Goal: Information Seeking & Learning: Learn about a topic

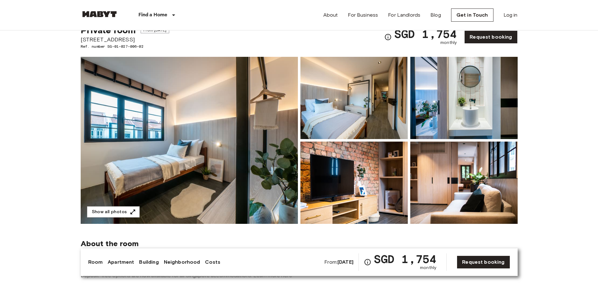
scroll to position [63, 0]
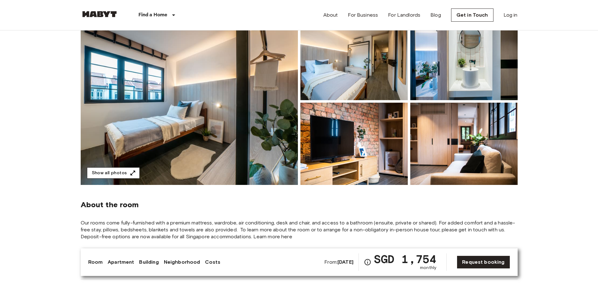
click at [108, 176] on button "Show all photos" at bounding box center [113, 173] width 53 height 12
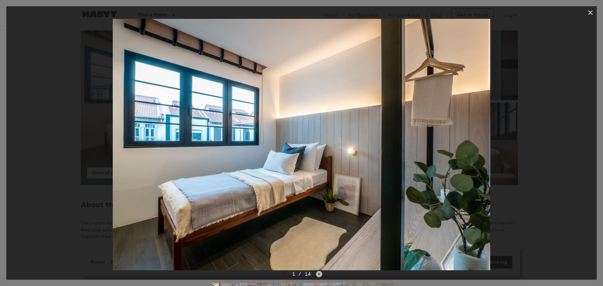
click at [320, 275] on icon "Next image" at bounding box center [319, 274] width 6 height 6
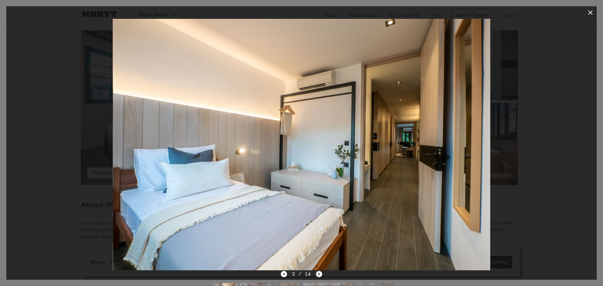
click at [320, 275] on icon "Next image" at bounding box center [319, 274] width 6 height 6
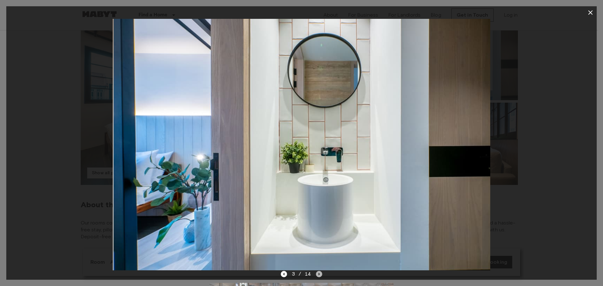
click at [320, 275] on icon "Next image" at bounding box center [319, 274] width 6 height 6
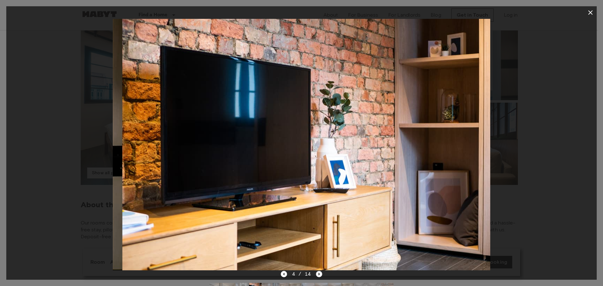
click at [320, 275] on icon "Next image" at bounding box center [319, 274] width 6 height 6
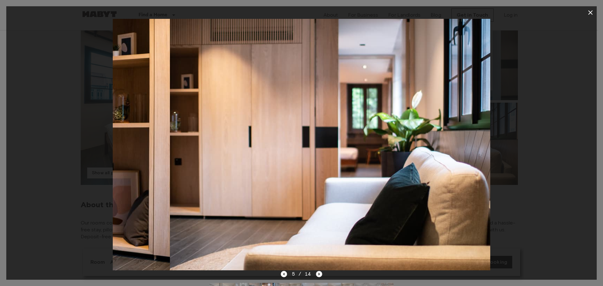
click at [320, 275] on icon "Next image" at bounding box center [319, 274] width 6 height 6
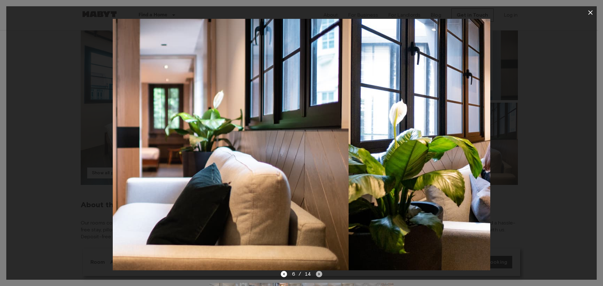
click at [320, 275] on icon "Next image" at bounding box center [319, 274] width 6 height 6
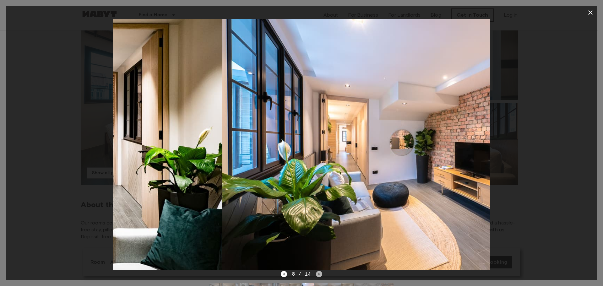
click at [320, 275] on icon "Next image" at bounding box center [319, 274] width 6 height 6
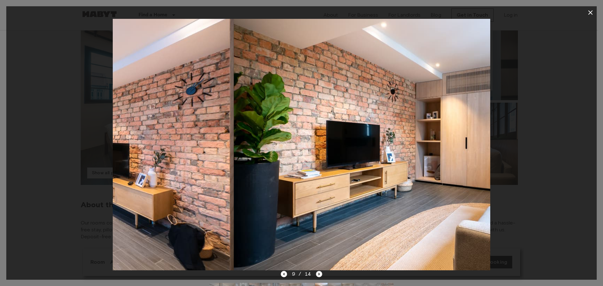
click at [320, 275] on icon "Next image" at bounding box center [319, 274] width 6 height 6
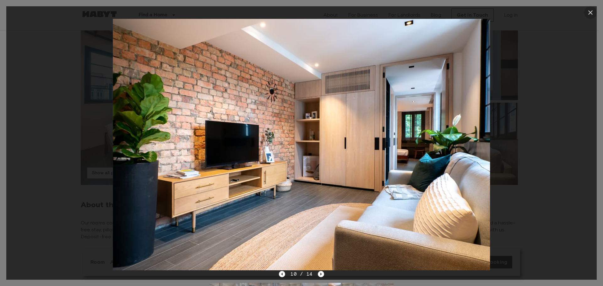
click at [592, 13] on icon "button" at bounding box center [590, 13] width 8 height 8
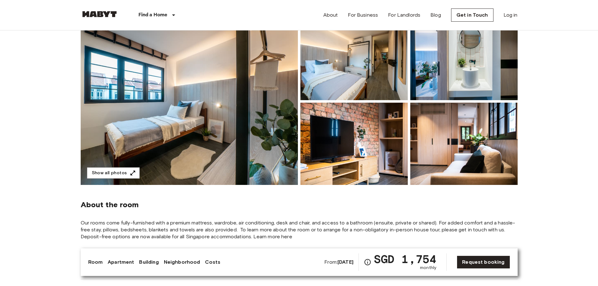
click at [184, 135] on img at bounding box center [189, 101] width 217 height 167
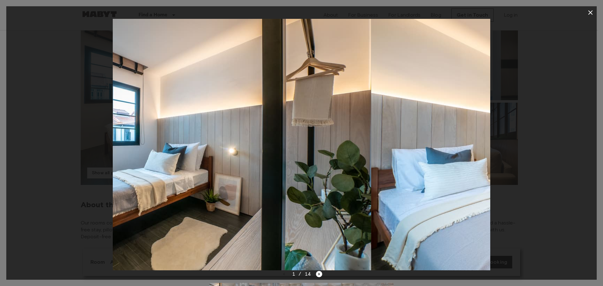
drag, startPoint x: 471, startPoint y: 131, endPoint x: 271, endPoint y: 127, distance: 200.6
click at [271, 127] on img at bounding box center [182, 144] width 377 height 251
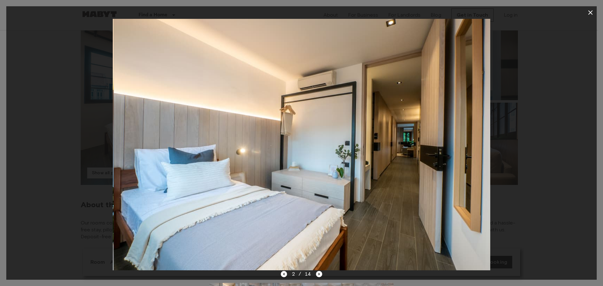
drag, startPoint x: 401, startPoint y: 136, endPoint x: 208, endPoint y: 124, distance: 193.1
click at [209, 124] on img at bounding box center [302, 144] width 377 height 251
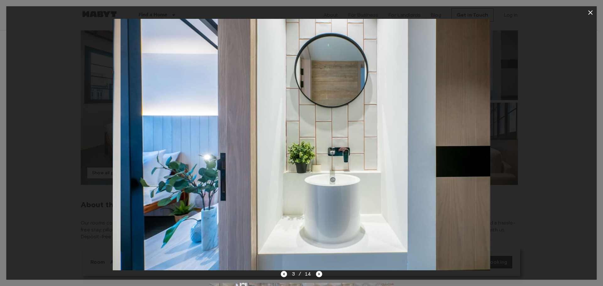
click at [155, 124] on img at bounding box center [309, 144] width 377 height 251
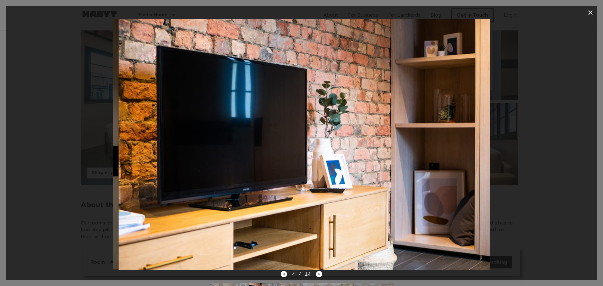
drag, startPoint x: 377, startPoint y: 116, endPoint x: 215, endPoint y: 112, distance: 162.0
click at [216, 112] on img at bounding box center [307, 144] width 377 height 251
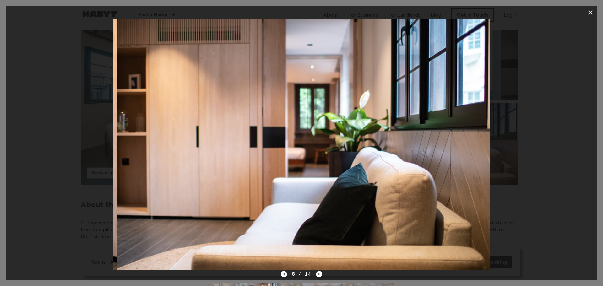
drag, startPoint x: 395, startPoint y: 116, endPoint x: 213, endPoint y: 100, distance: 182.7
click at [218, 101] on img at bounding box center [305, 144] width 377 height 251
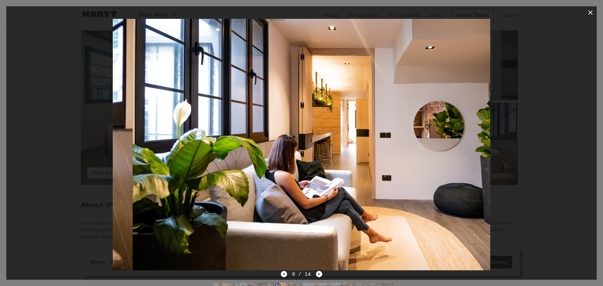
drag, startPoint x: 374, startPoint y: 97, endPoint x: 213, endPoint y: 89, distance: 161.9
click at [213, 89] on img at bounding box center [321, 144] width 377 height 251
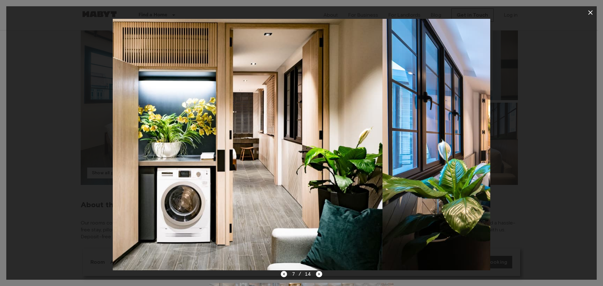
drag, startPoint x: 415, startPoint y: 112, endPoint x: 299, endPoint y: 105, distance: 116.0
click at [299, 105] on img at bounding box center [193, 144] width 377 height 251
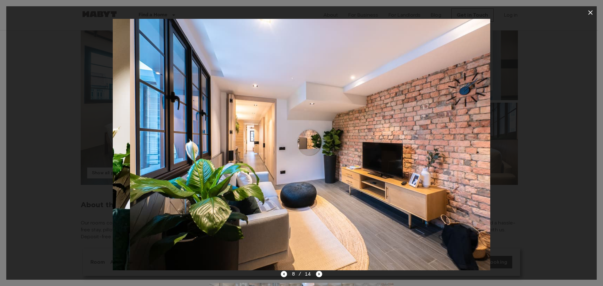
click at [552, 141] on div at bounding box center [301, 144] width 590 height 251
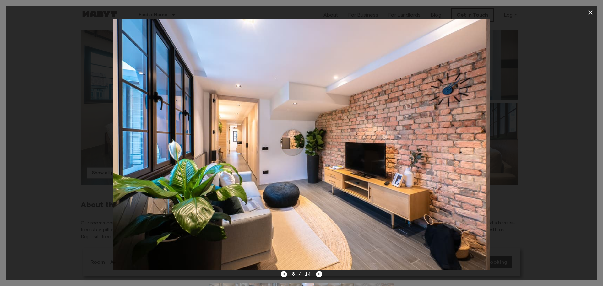
click at [592, 13] on icon "button" at bounding box center [590, 13] width 8 height 8
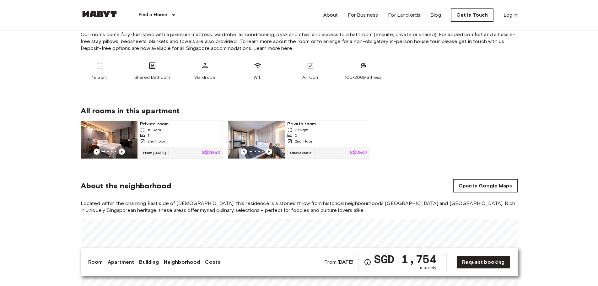
scroll to position [31, 0]
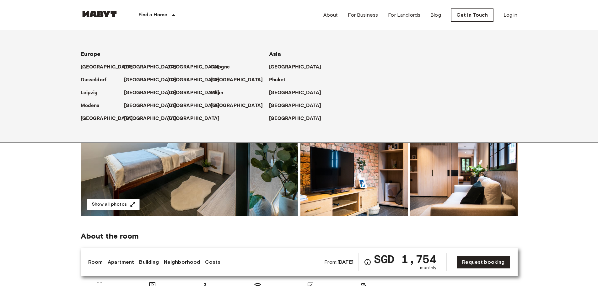
click at [39, 85] on div "Europe Amsterdam Berlin Brussels Cologne Dusseldorf Frankfurt Graz Hamburg Leip…" at bounding box center [299, 86] width 598 height 113
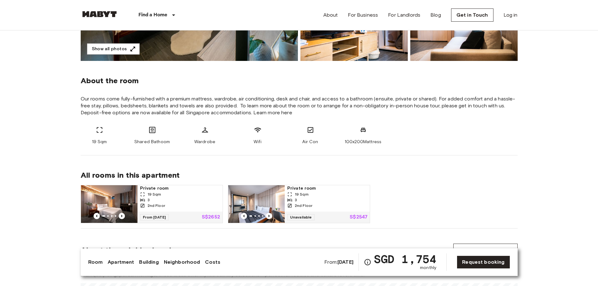
scroll to position [188, 0]
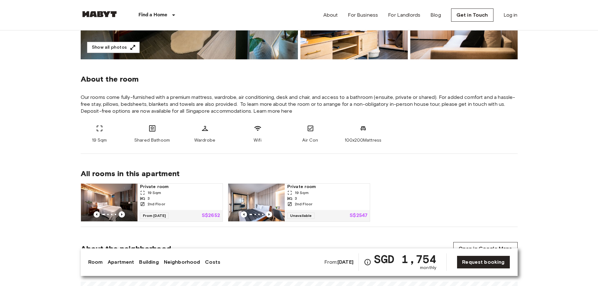
click at [196, 196] on div "3" at bounding box center [180, 199] width 80 height 6
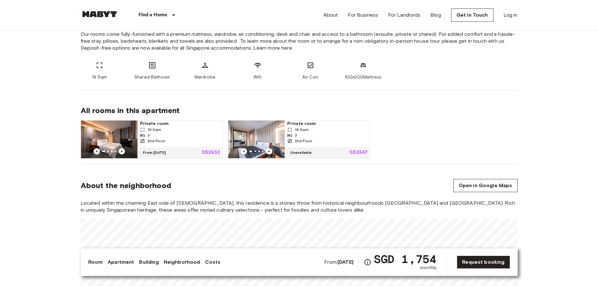
scroll to position [377, 0]
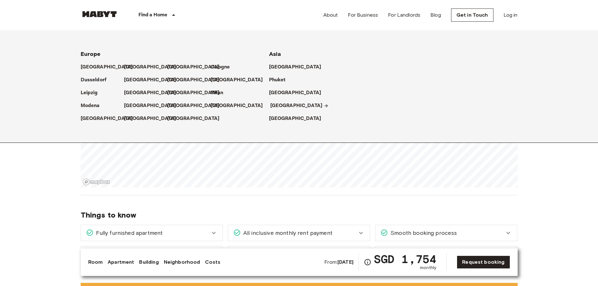
click at [279, 104] on p "[GEOGRAPHIC_DATA]" at bounding box center [296, 106] width 52 height 8
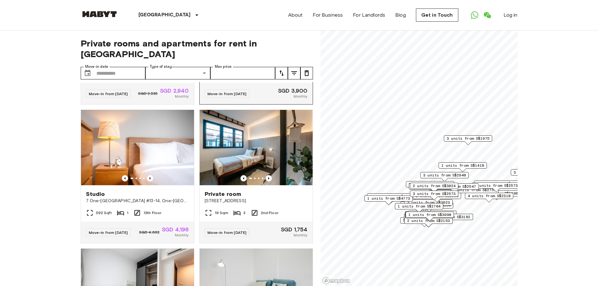
scroll to position [126, 0]
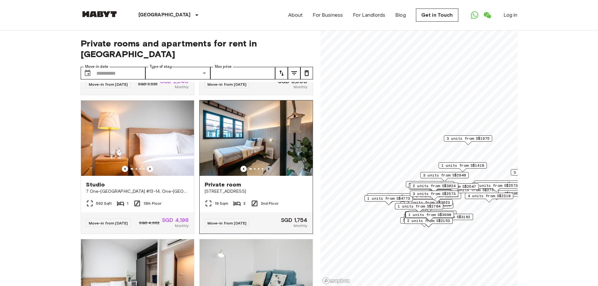
click at [266, 166] on icon "Previous image" at bounding box center [269, 169] width 6 height 6
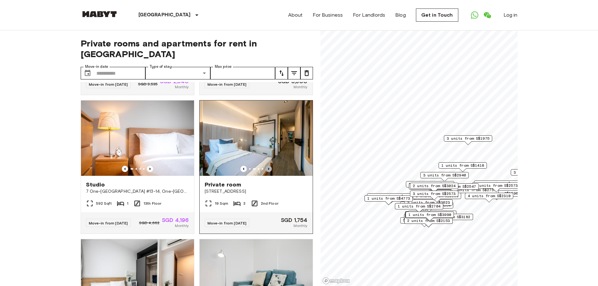
click at [266, 166] on icon "Previous image" at bounding box center [269, 169] width 6 height 6
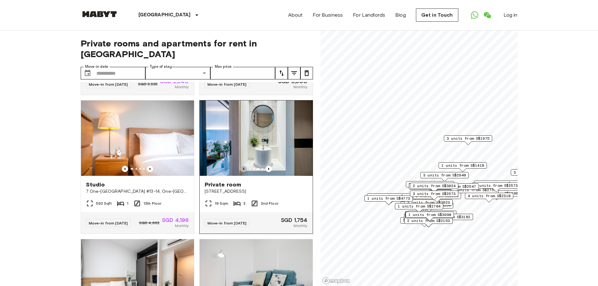
click at [243, 168] on icon "Previous image" at bounding box center [243, 169] width 1 height 3
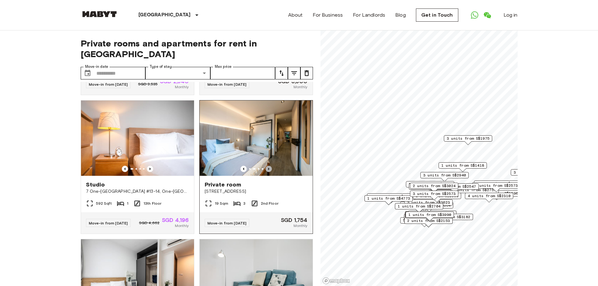
click at [266, 166] on icon "Previous image" at bounding box center [269, 169] width 6 height 6
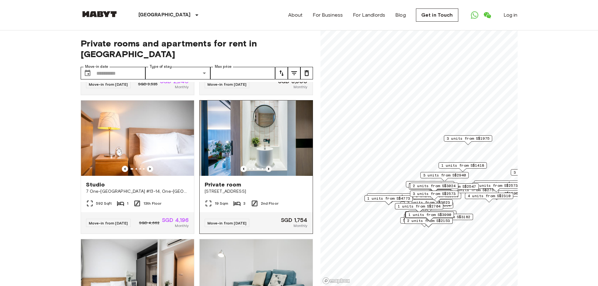
click at [266, 166] on icon "Previous image" at bounding box center [269, 169] width 6 height 6
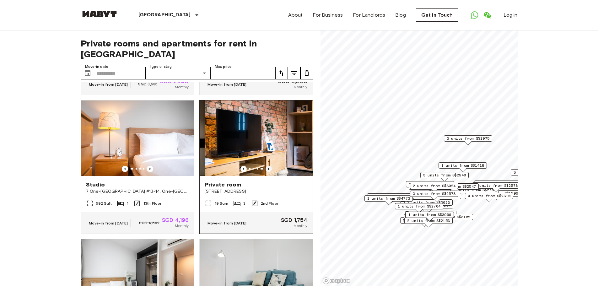
click at [266, 166] on icon "Previous image" at bounding box center [269, 169] width 6 height 6
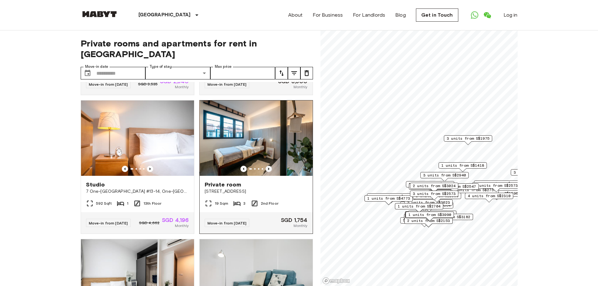
click at [266, 166] on icon "Previous image" at bounding box center [269, 169] width 6 height 6
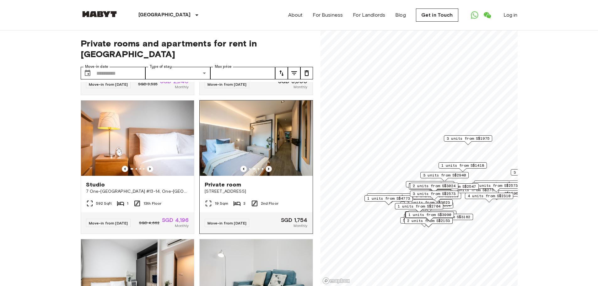
click at [266, 166] on icon "Previous image" at bounding box center [269, 169] width 6 height 6
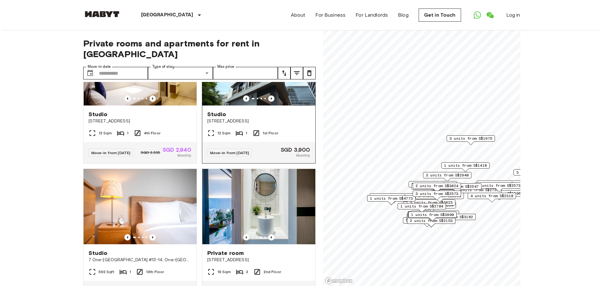
scroll to position [0, 0]
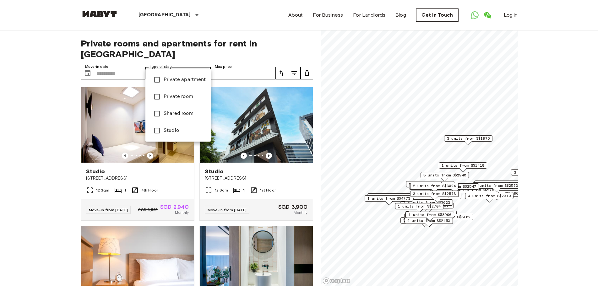
click at [185, 93] on li "Private room" at bounding box center [178, 96] width 66 height 17
type input "**********"
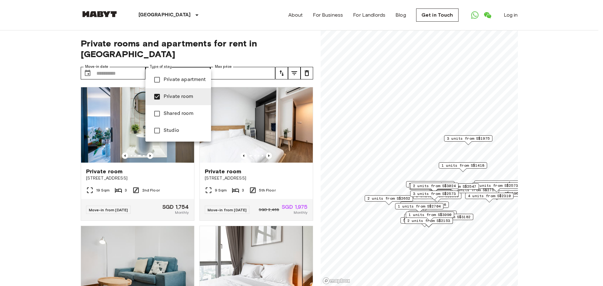
click at [301, 62] on div at bounding box center [301, 143] width 603 height 286
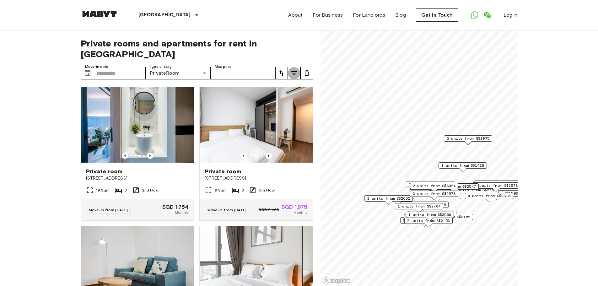
click at [296, 69] on icon "tune" at bounding box center [294, 73] width 8 height 8
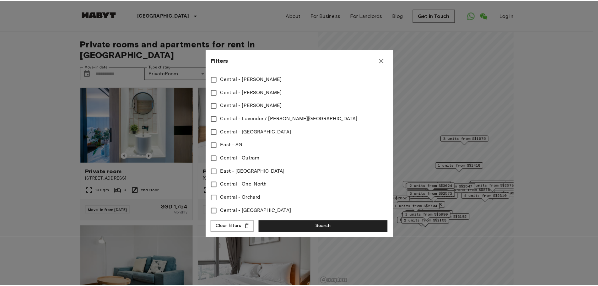
scroll to position [289, 0]
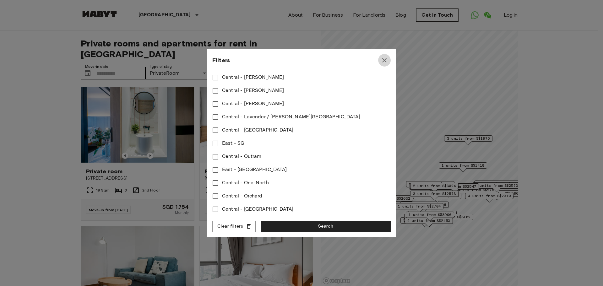
click at [386, 58] on icon "button" at bounding box center [384, 60] width 4 height 4
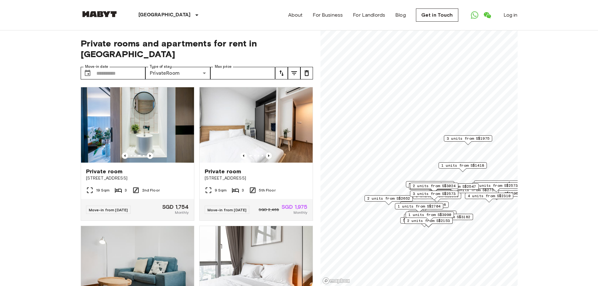
click at [281, 69] on icon "tune" at bounding box center [282, 73] width 8 height 8
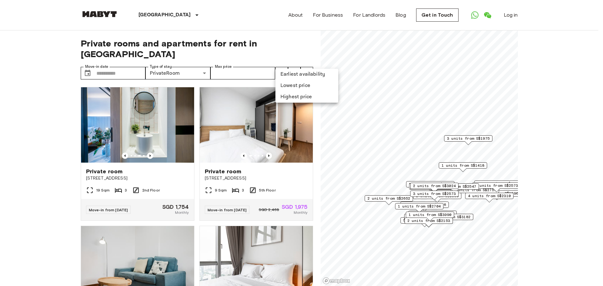
click at [288, 84] on li "Lowest price" at bounding box center [306, 85] width 63 height 11
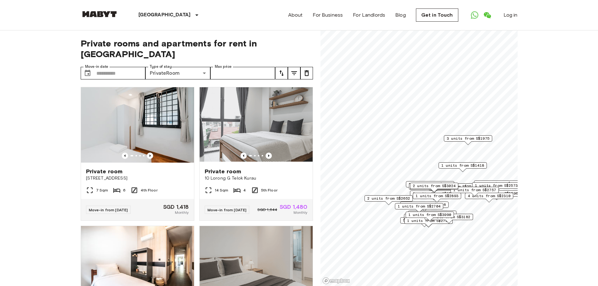
click at [284, 69] on icon "tune" at bounding box center [282, 73] width 8 height 8
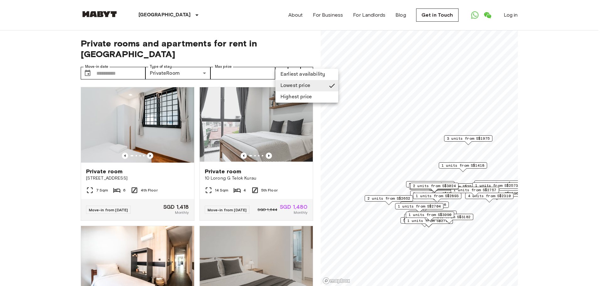
click at [286, 70] on li "Earliest availability" at bounding box center [306, 74] width 63 height 11
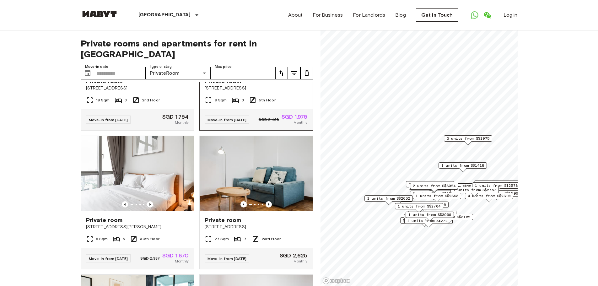
scroll to position [94, 0]
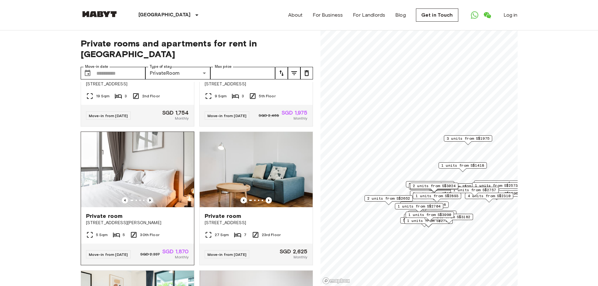
click at [148, 198] on icon "Previous image" at bounding box center [150, 200] width 6 height 6
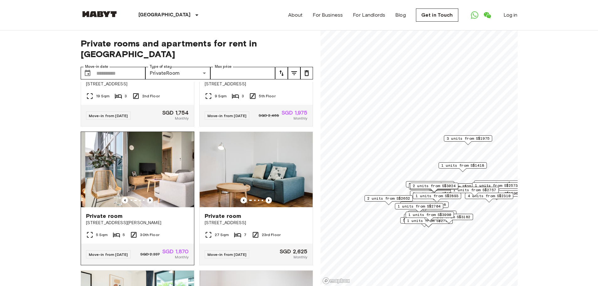
click at [148, 198] on icon "Previous image" at bounding box center [150, 200] width 6 height 6
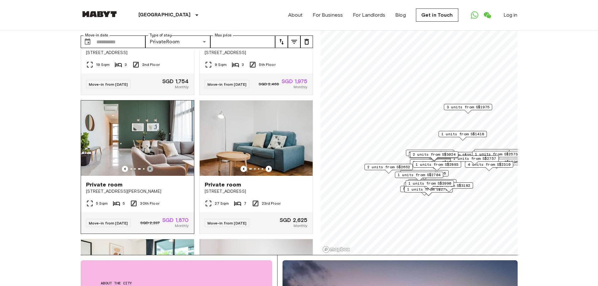
click at [149, 166] on icon "Previous image" at bounding box center [150, 169] width 6 height 6
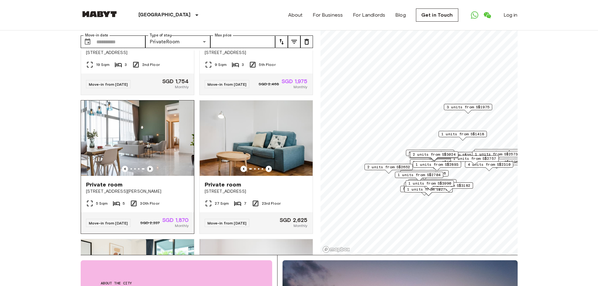
click at [149, 166] on icon "Previous image" at bounding box center [150, 169] width 6 height 6
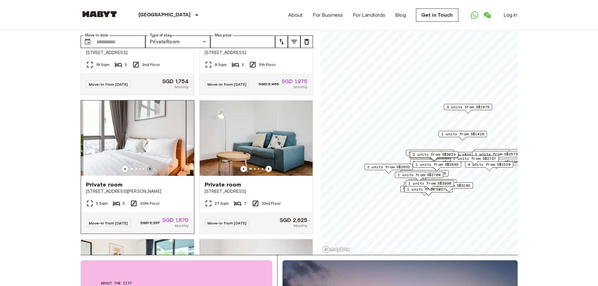
click at [149, 166] on icon "Previous image" at bounding box center [150, 169] width 6 height 6
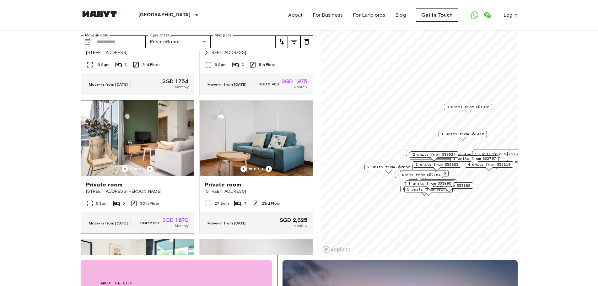
click at [151, 148] on img at bounding box center [137, 137] width 113 height 75
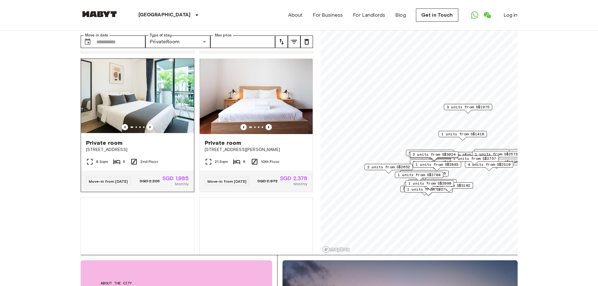
scroll to position [283, 0]
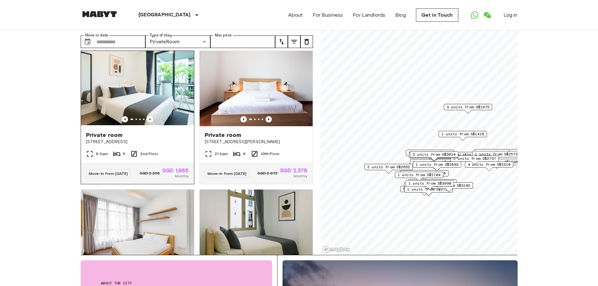
click at [172, 142] on span "[STREET_ADDRESS]" at bounding box center [137, 142] width 103 height 6
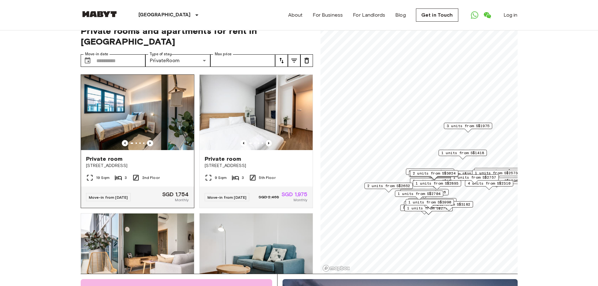
scroll to position [0, 0]
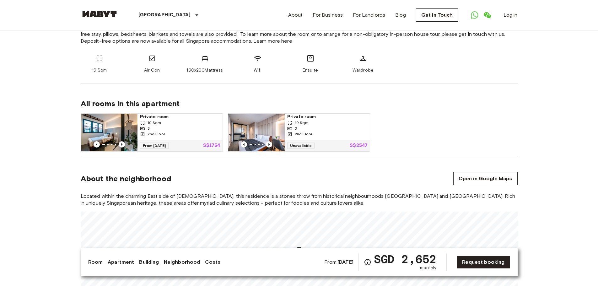
scroll to position [251, 0]
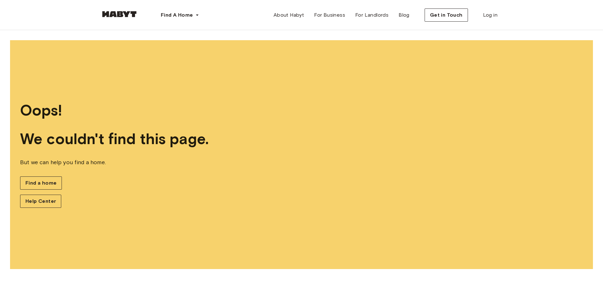
drag, startPoint x: 127, startPoint y: 23, endPoint x: 119, endPoint y: 17, distance: 9.9
click at [126, 22] on div at bounding box center [119, 15] width 38 height 21
click at [119, 17] on link at bounding box center [119, 16] width 38 height 6
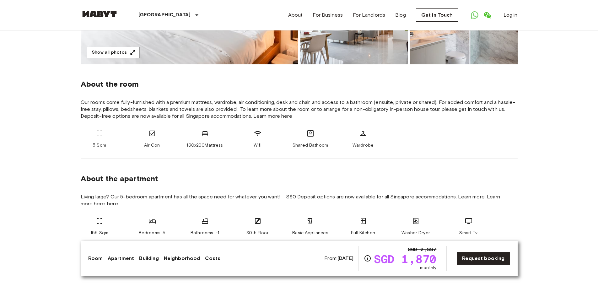
scroll to position [251, 0]
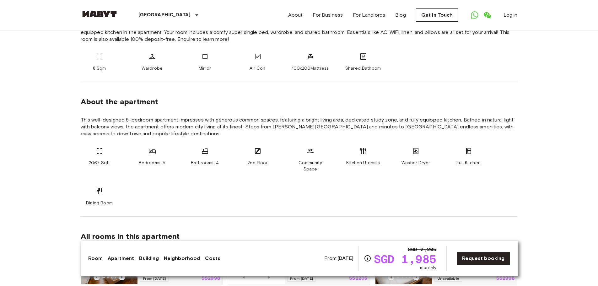
scroll to position [251, 0]
